Goal: Transaction & Acquisition: Download file/media

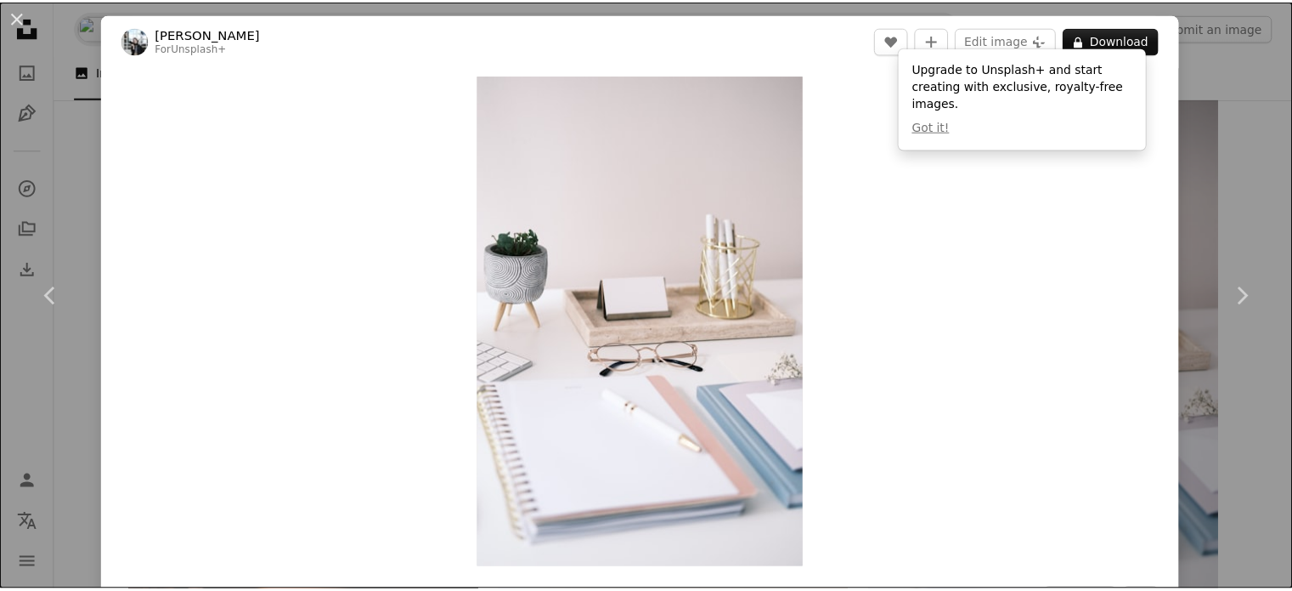
scroll to position [85, 0]
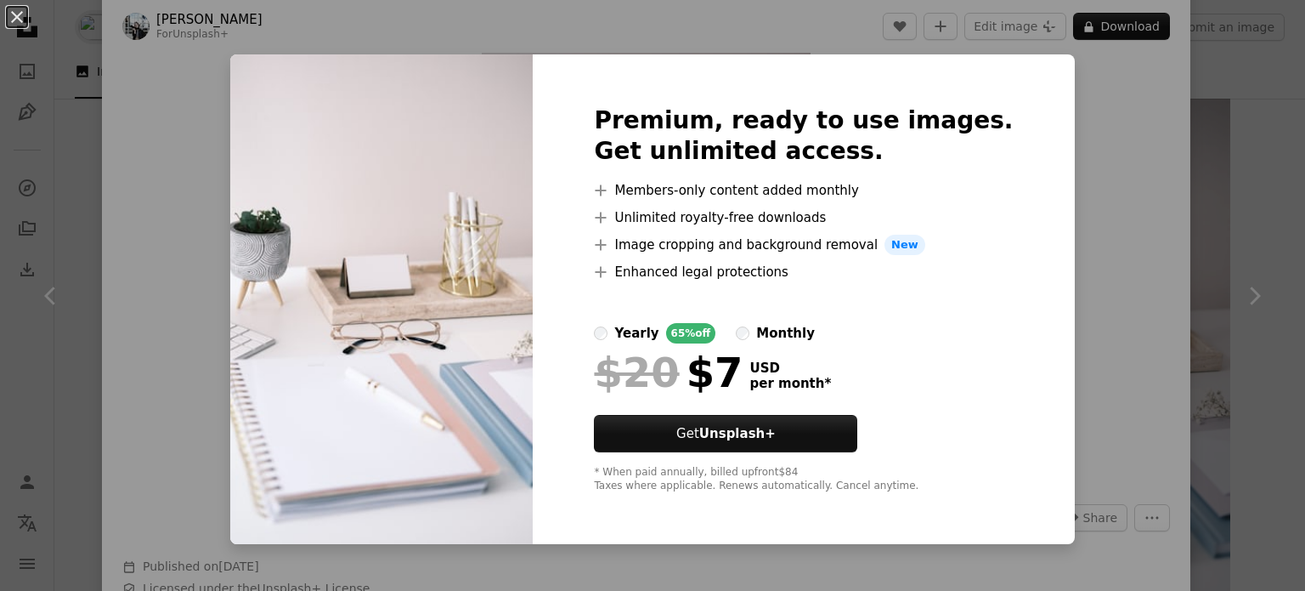
click at [323, 196] on img at bounding box center [381, 298] width 303 height 489
click at [222, 150] on div "An X shape Premium, ready to use images. Get unlimited access. A plus sign Memb…" at bounding box center [652, 295] width 1305 height 591
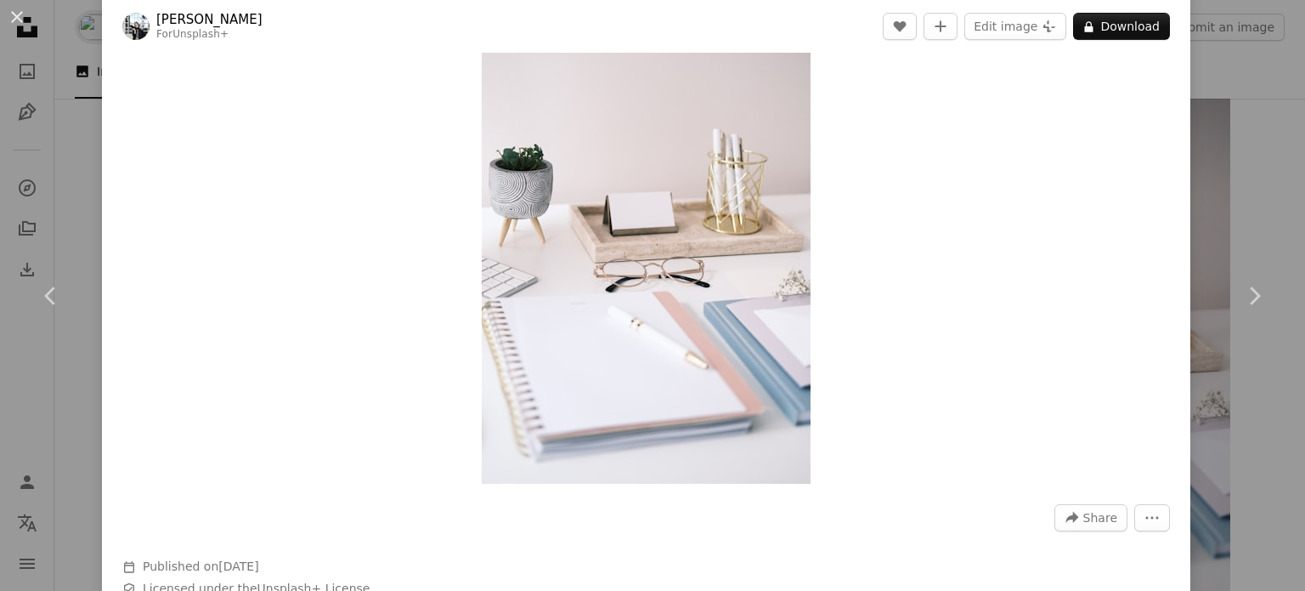
drag, startPoint x: 14, startPoint y: 13, endPoint x: 48, endPoint y: 64, distance: 61.3
click at [14, 13] on button "An X shape" at bounding box center [17, 17] width 20 height 20
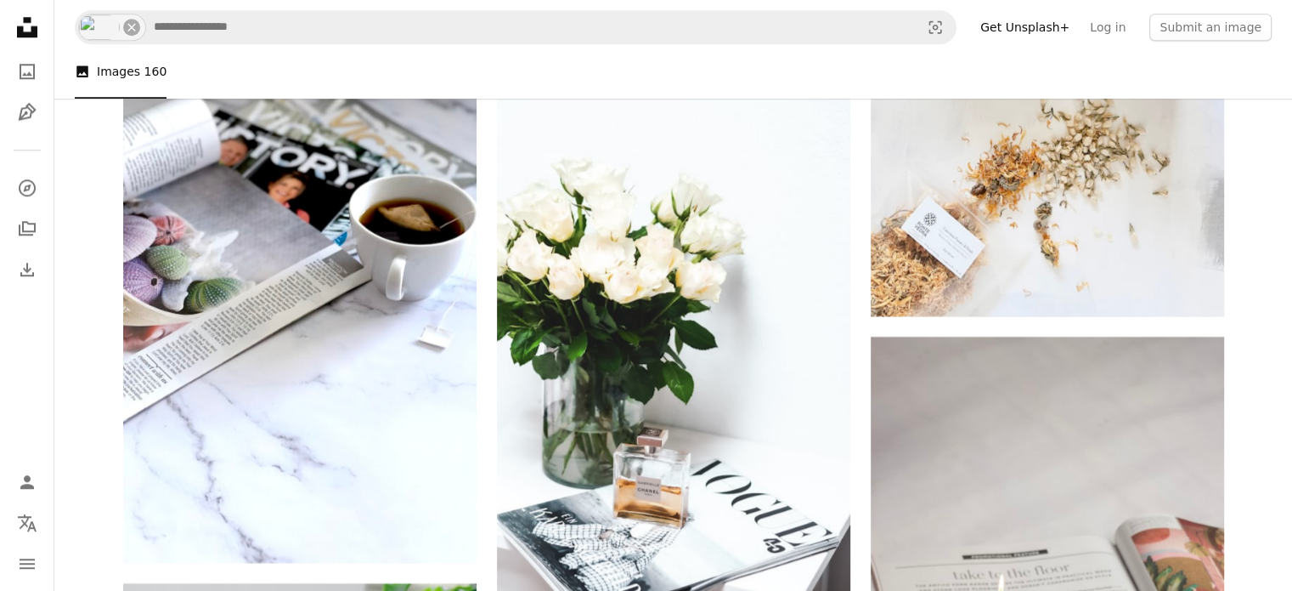
scroll to position [20979, 0]
